Goal: Transaction & Acquisition: Purchase product/service

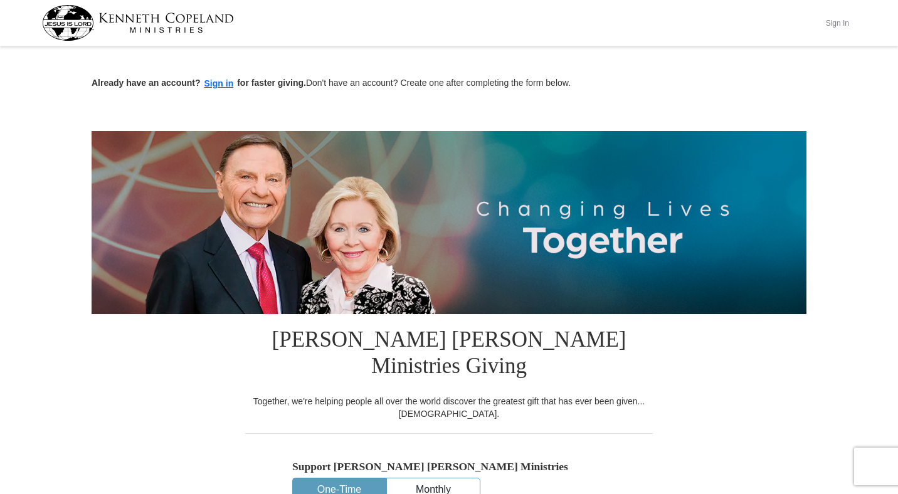
click at [835, 18] on button "Sign In" at bounding box center [838, 22] width 38 height 19
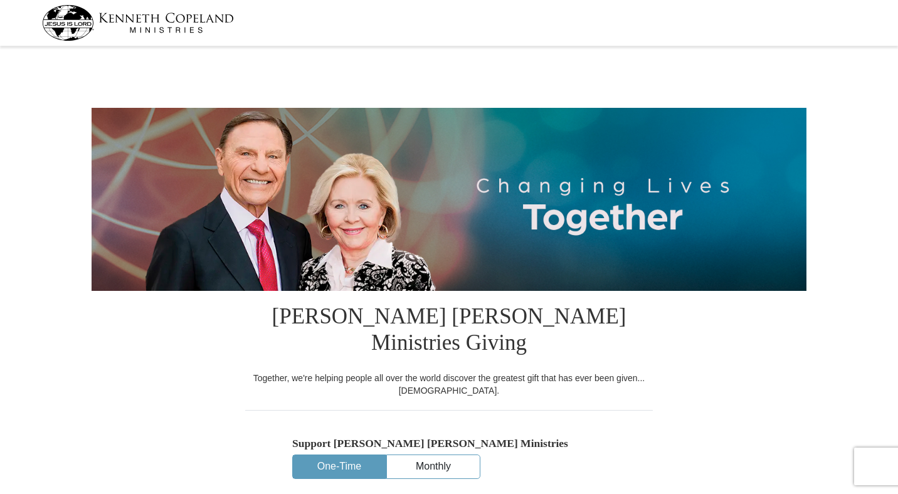
select select "AZ"
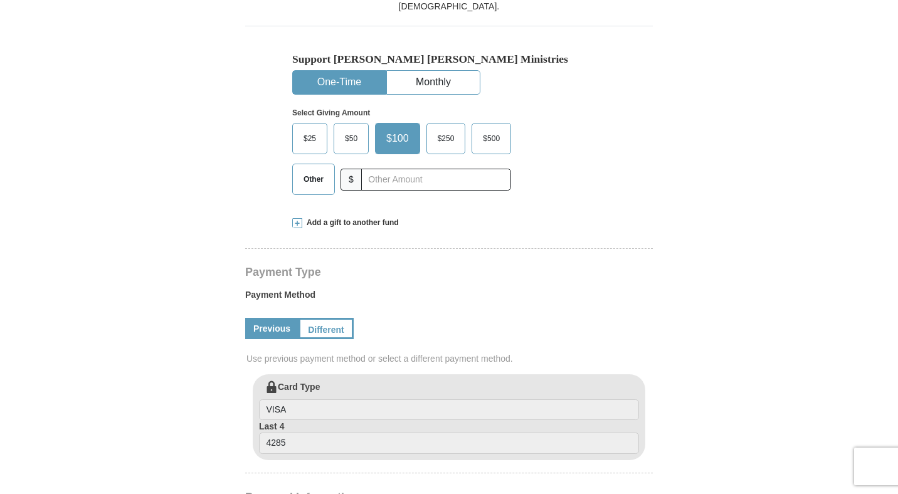
scroll to position [401, 0]
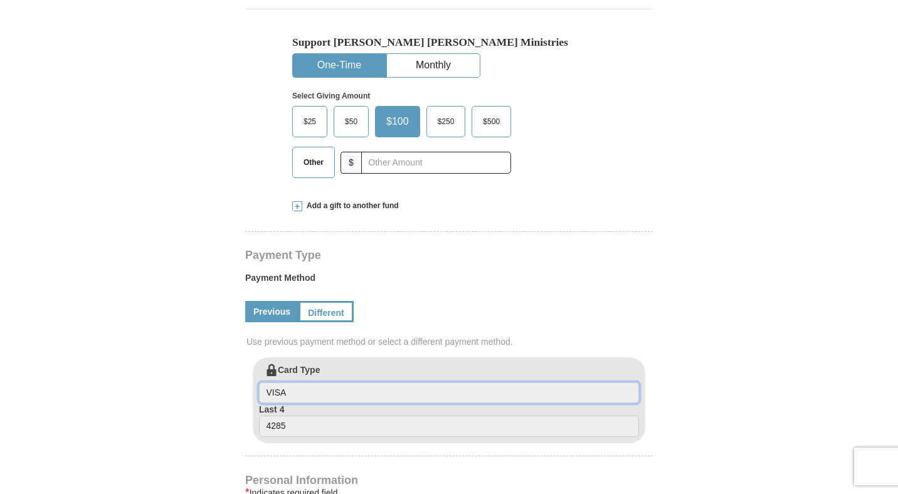
click at [327, 383] on input "VISA" at bounding box center [449, 393] width 380 height 21
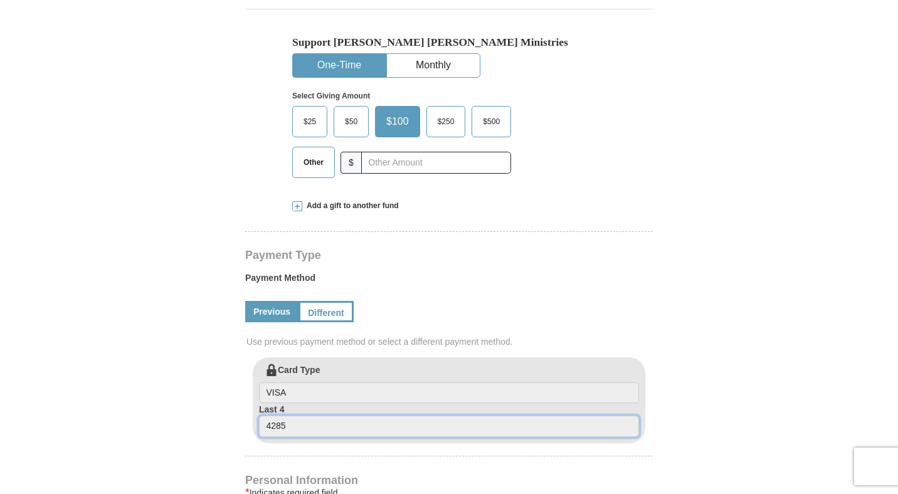
click at [303, 416] on input "4285" at bounding box center [449, 426] width 380 height 21
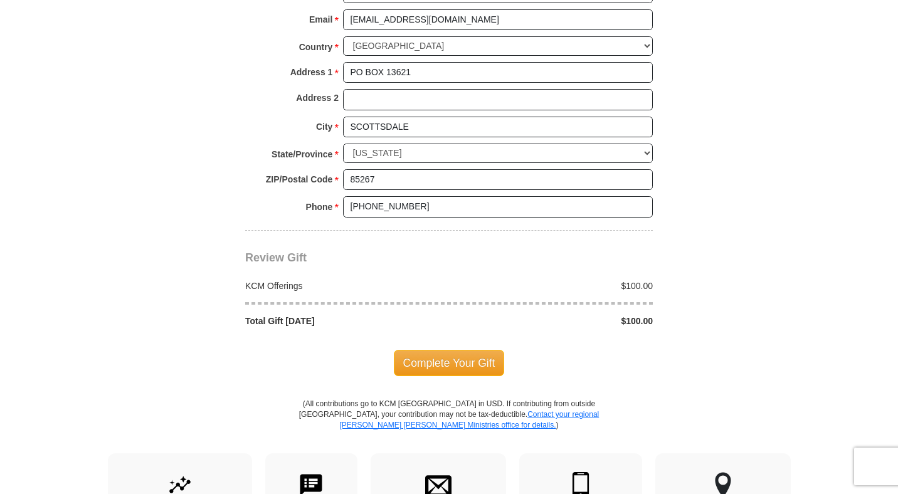
scroll to position [992, 0]
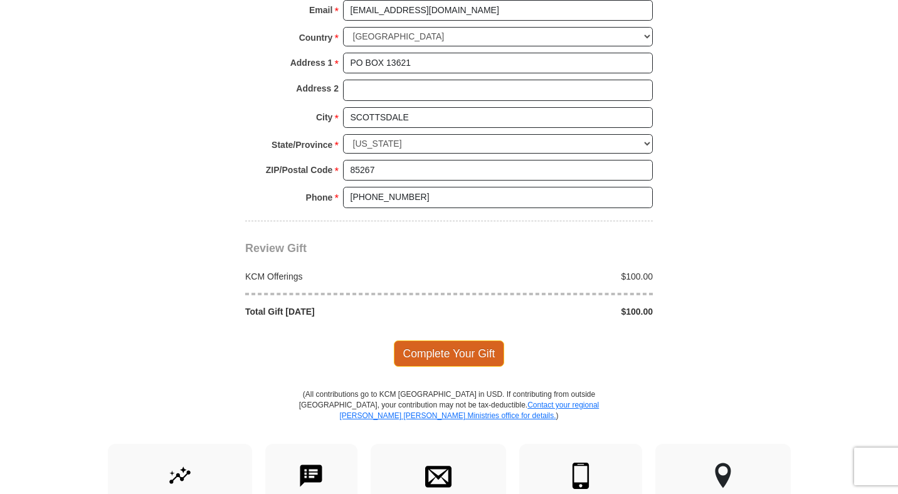
click at [429, 341] on span "Complete Your Gift" at bounding box center [449, 354] width 111 height 26
